Goal: Information Seeking & Learning: Learn about a topic

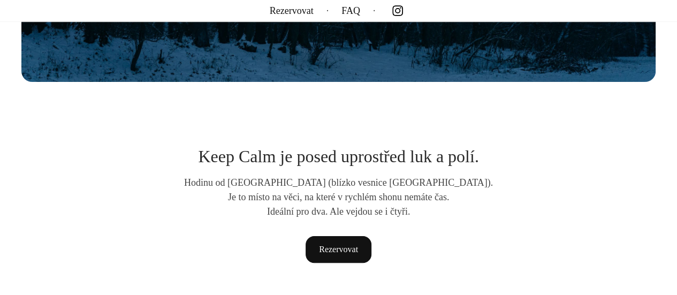
scroll to position [428, 0]
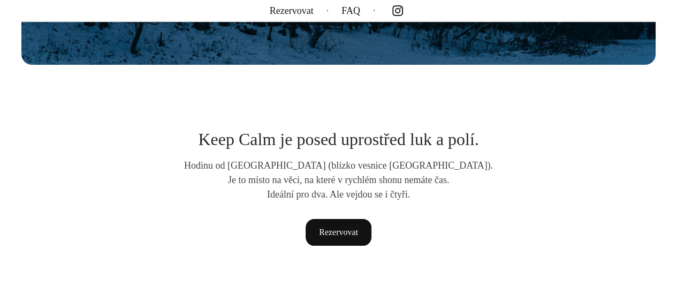
drag, startPoint x: 377, startPoint y: 127, endPoint x: 307, endPoint y: 153, distance: 74.2
click at [307, 153] on section "Keep Calm je posed uprostřed luk a polí. Hodinu od [GEOGRAPHIC_DATA] (blízko ve…" at bounding box center [339, 187] width 482 height 116
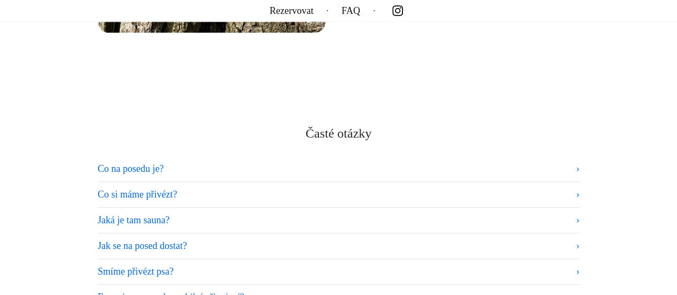
scroll to position [6480, 0]
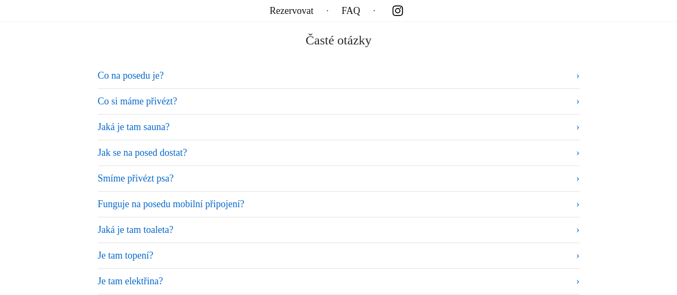
click at [204, 178] on summary "Smíme přivézt psa?" at bounding box center [339, 178] width 482 height 14
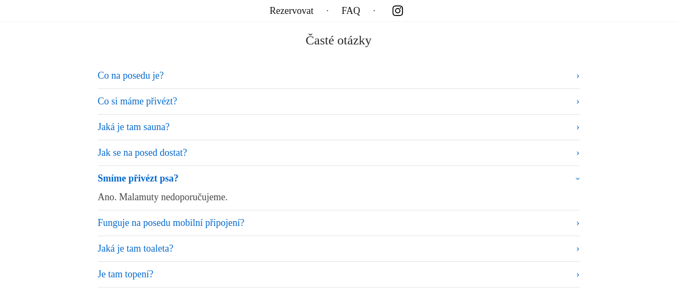
click at [204, 217] on summary "Funguje na posedu mobilní připojení?" at bounding box center [339, 223] width 482 height 14
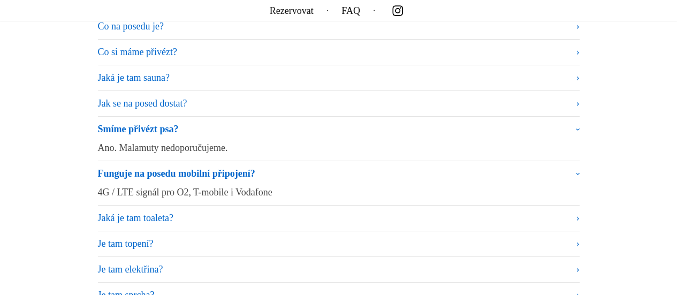
scroll to position [6533, 0]
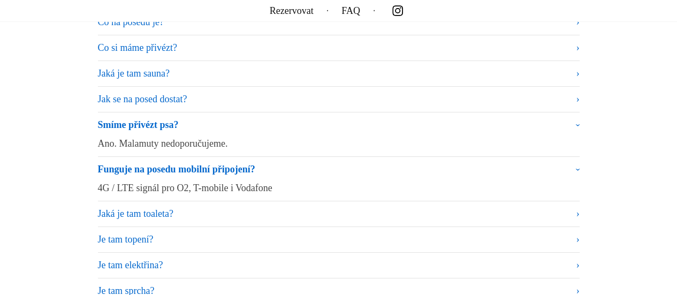
click at [177, 218] on summary "Jaká je tam toaleta?" at bounding box center [339, 214] width 482 height 14
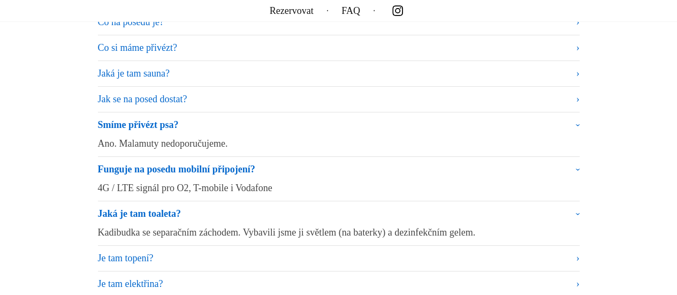
scroll to position [6587, 0]
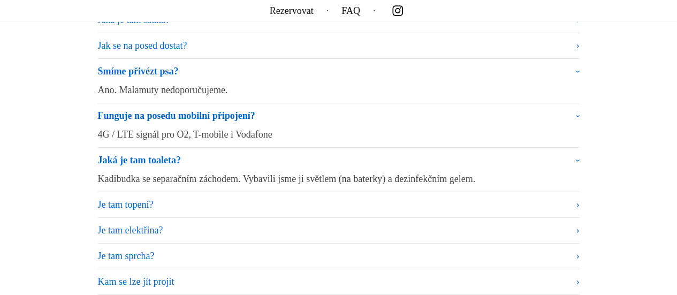
click at [198, 202] on summary "Je tam topení?" at bounding box center [339, 205] width 482 height 14
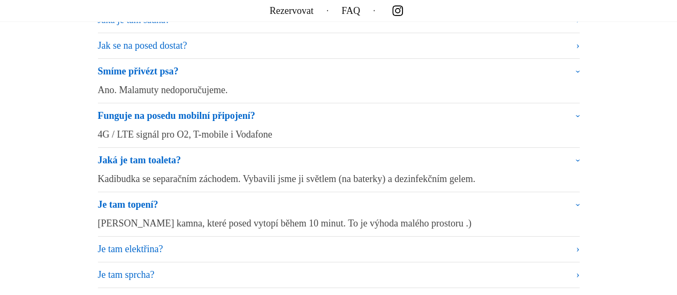
click at [222, 242] on summary "Je tam elektřina?" at bounding box center [339, 249] width 482 height 14
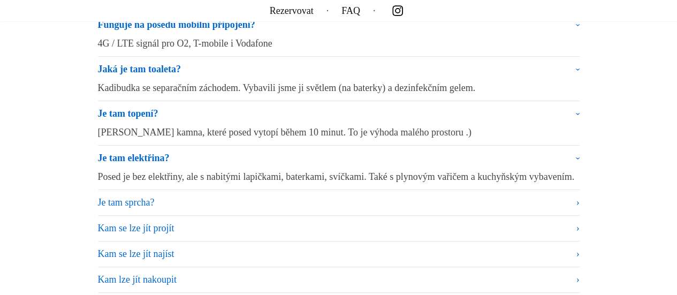
scroll to position [6694, 0]
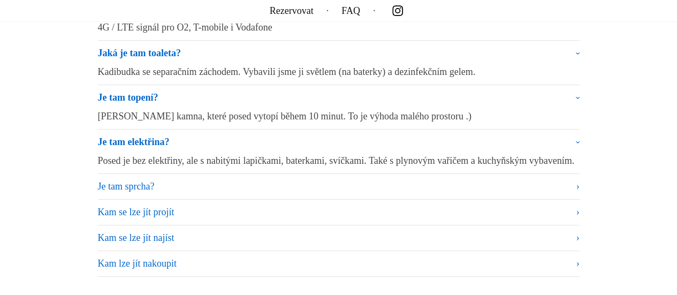
click at [131, 194] on summary "Je tam sprcha?" at bounding box center [339, 186] width 482 height 14
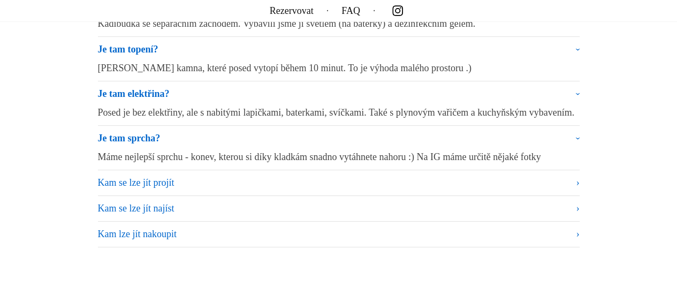
scroll to position [6801, 0]
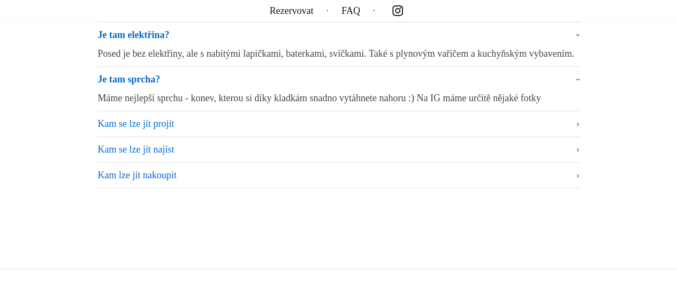
click at [156, 183] on summary "Kam lze jít nakoupit" at bounding box center [339, 175] width 482 height 14
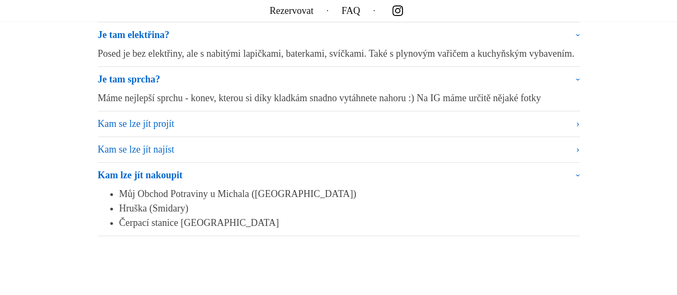
click at [281, 201] on li "Můj Obchod Potraviny u Michala ([GEOGRAPHIC_DATA])" at bounding box center [349, 194] width 461 height 14
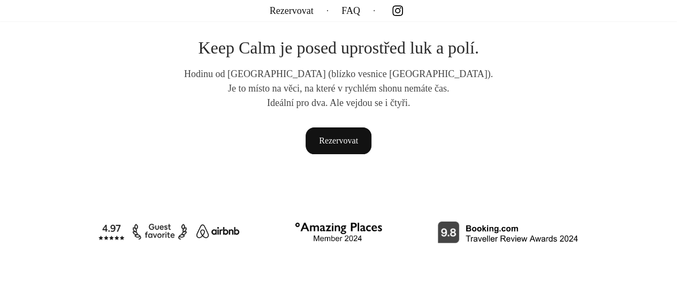
scroll to position [696, 0]
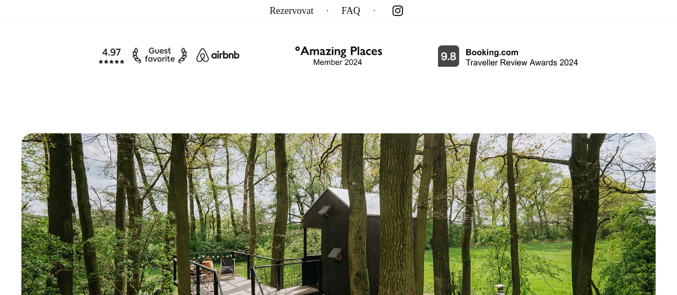
click at [432, 46] on section at bounding box center [339, 55] width 482 height 27
click at [441, 53] on img at bounding box center [508, 55] width 143 height 22
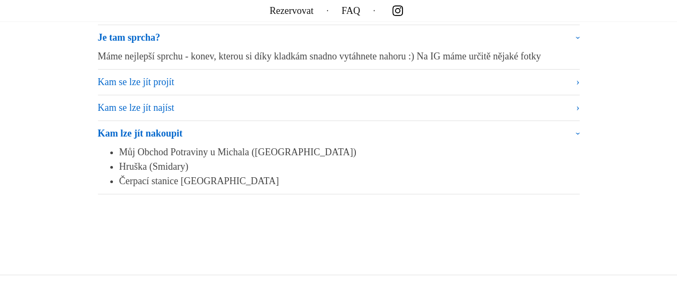
scroll to position [6832, 0]
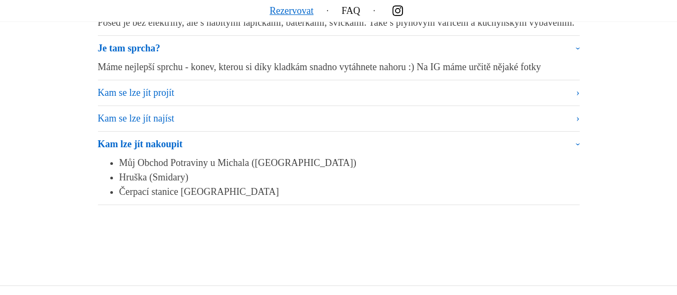
click at [306, 11] on link "Rezervovat" at bounding box center [292, 11] width 44 height 0
